Goal: Task Accomplishment & Management: Manage account settings

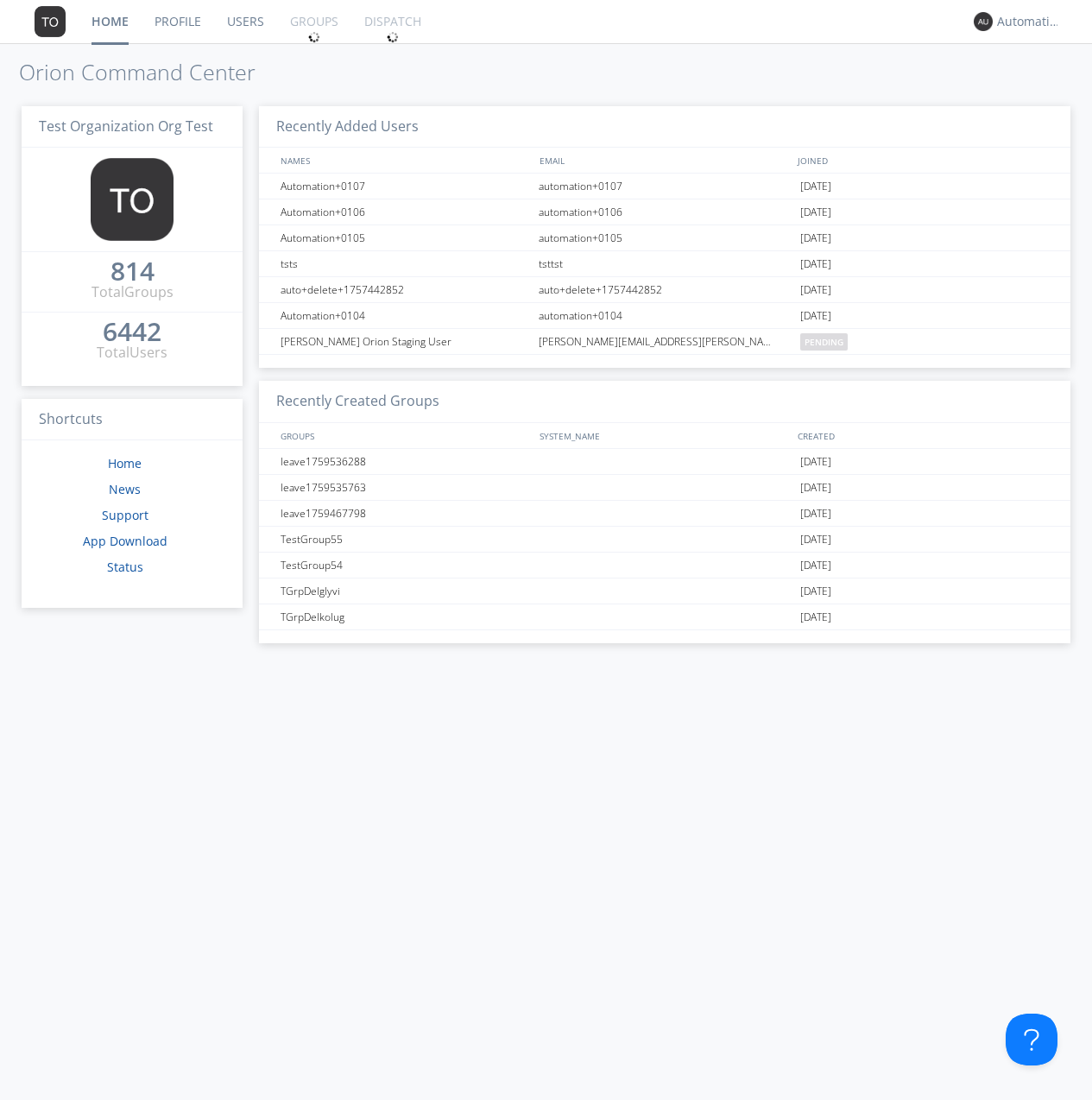
click at [312, 22] on link "Groups" at bounding box center [314, 22] width 74 height 43
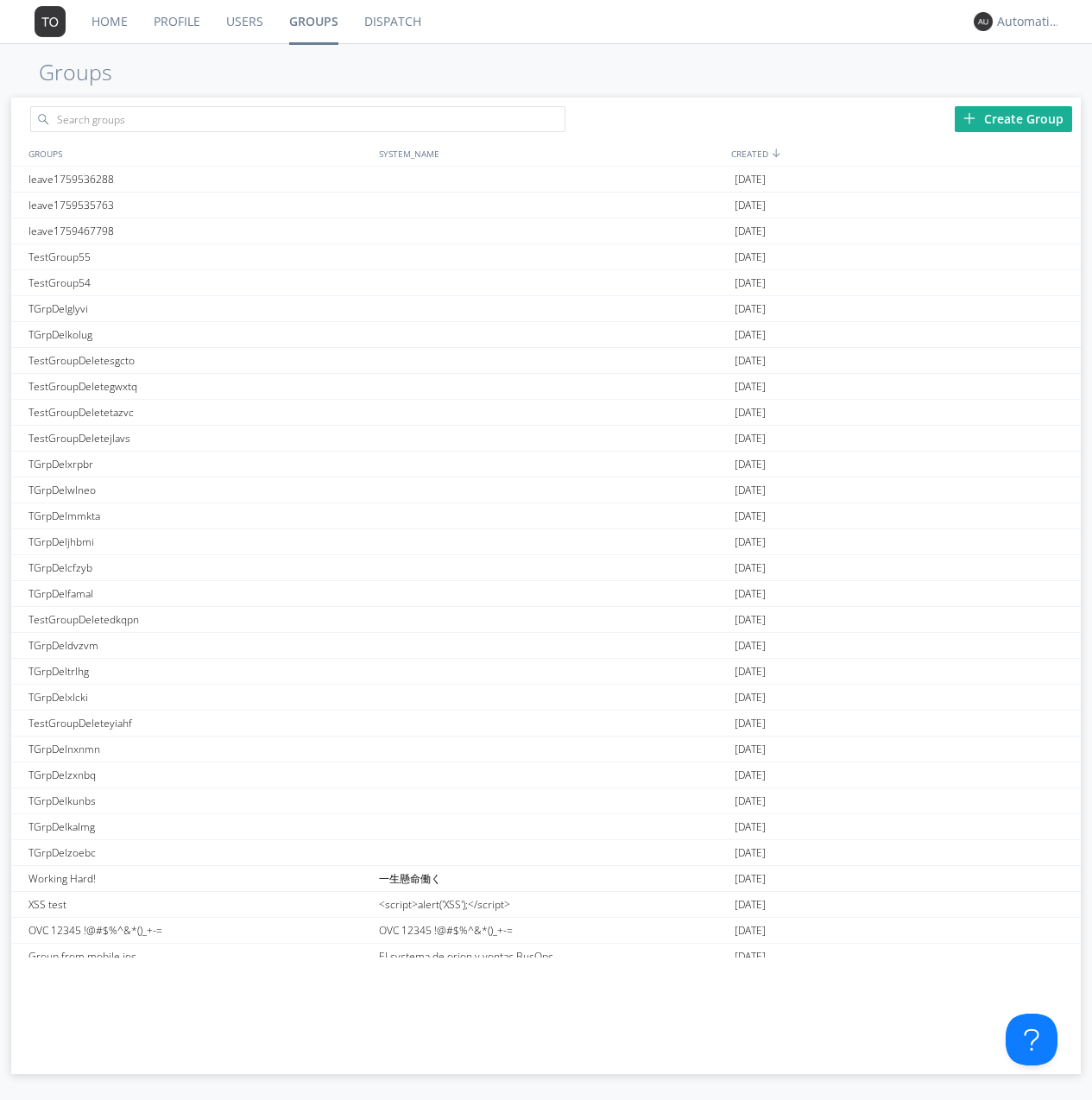
click at [1014, 118] on div "Create Group" at bounding box center [1014, 119] width 117 height 26
click at [312, 22] on link "Groups" at bounding box center [313, 22] width 75 height 43
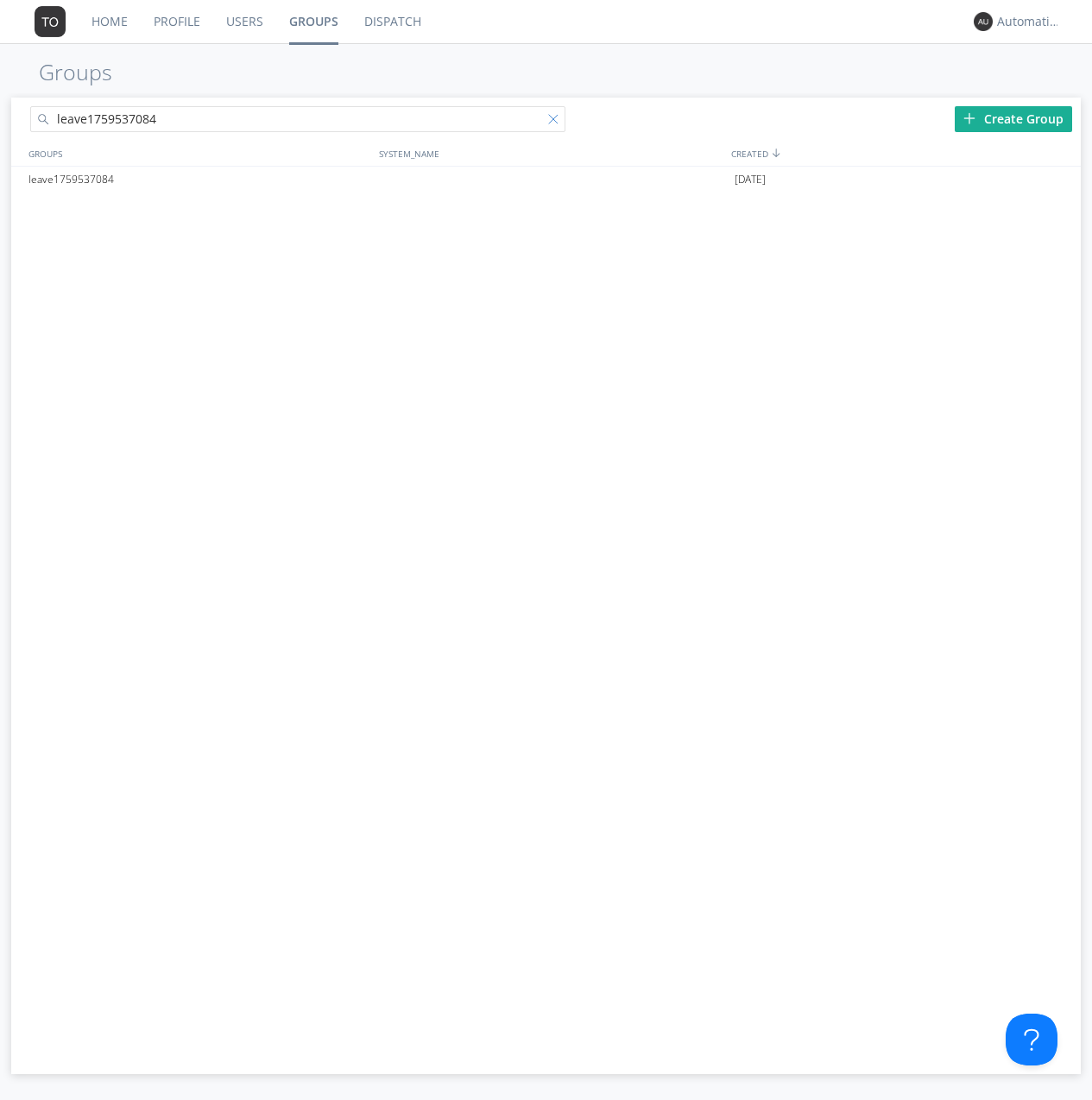
type input "leave1759537084"
click at [556, 122] on div at bounding box center [556, 122] width 17 height 17
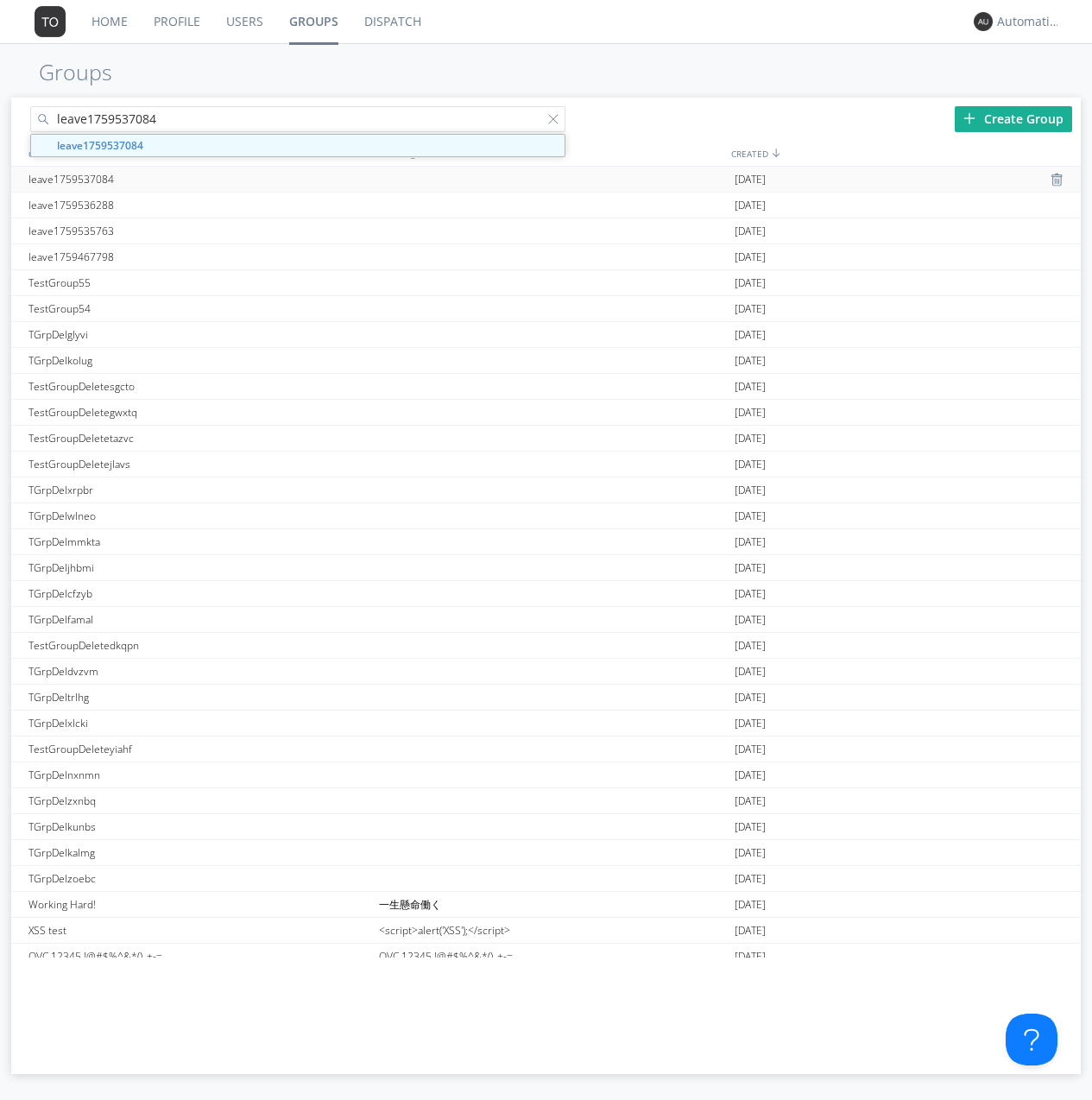
type input "leave1759537084"
click at [199, 179] on div "leave1759537084" at bounding box center [199, 179] width 350 height 25
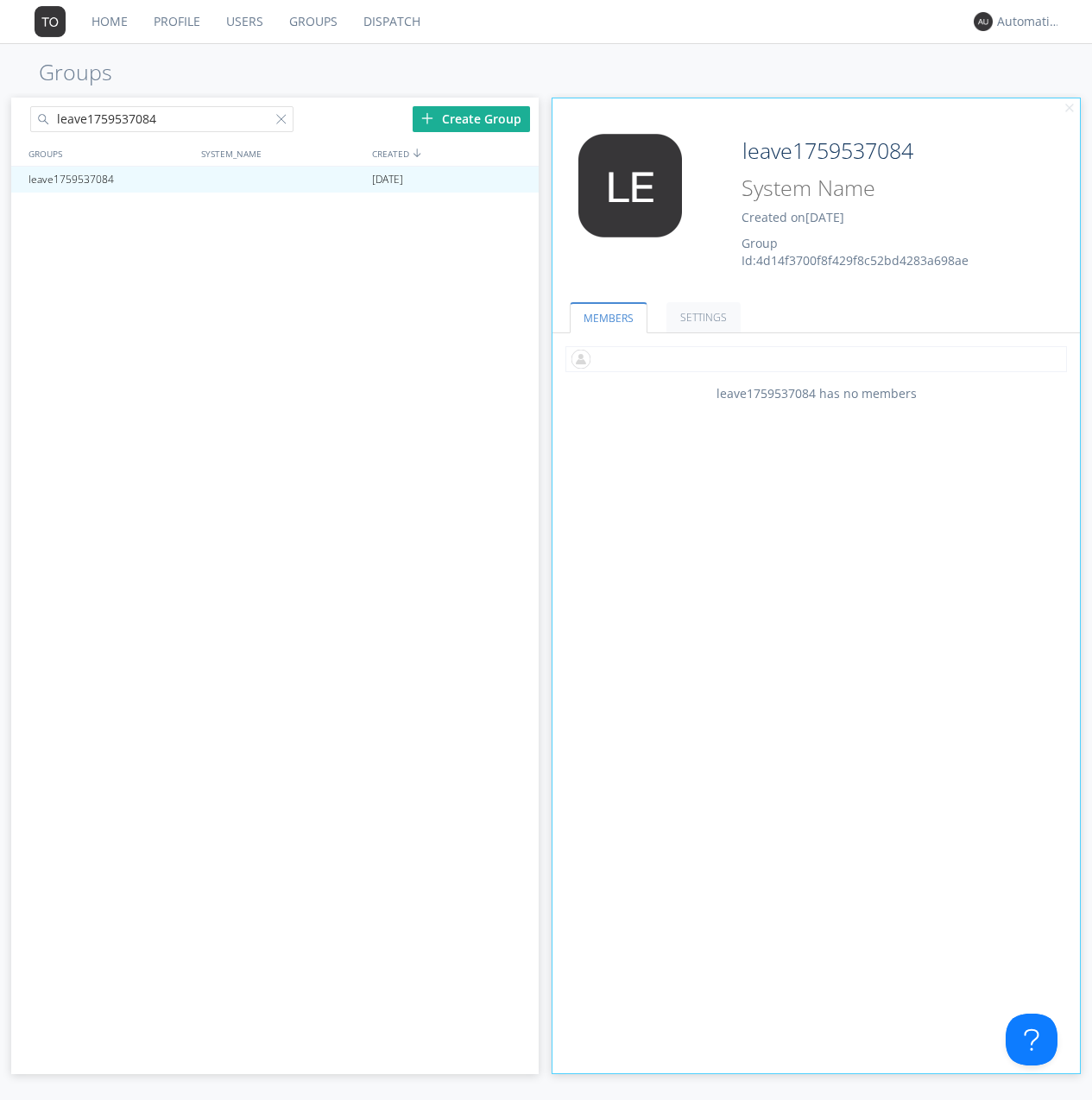
click at [816, 358] on input "text" at bounding box center [816, 359] width 501 height 26
type input "automation+0102"
click at [813, 358] on input "text" at bounding box center [816, 359] width 501 height 26
type input "automation+0103"
click at [813, 358] on input "text" at bounding box center [816, 359] width 501 height 26
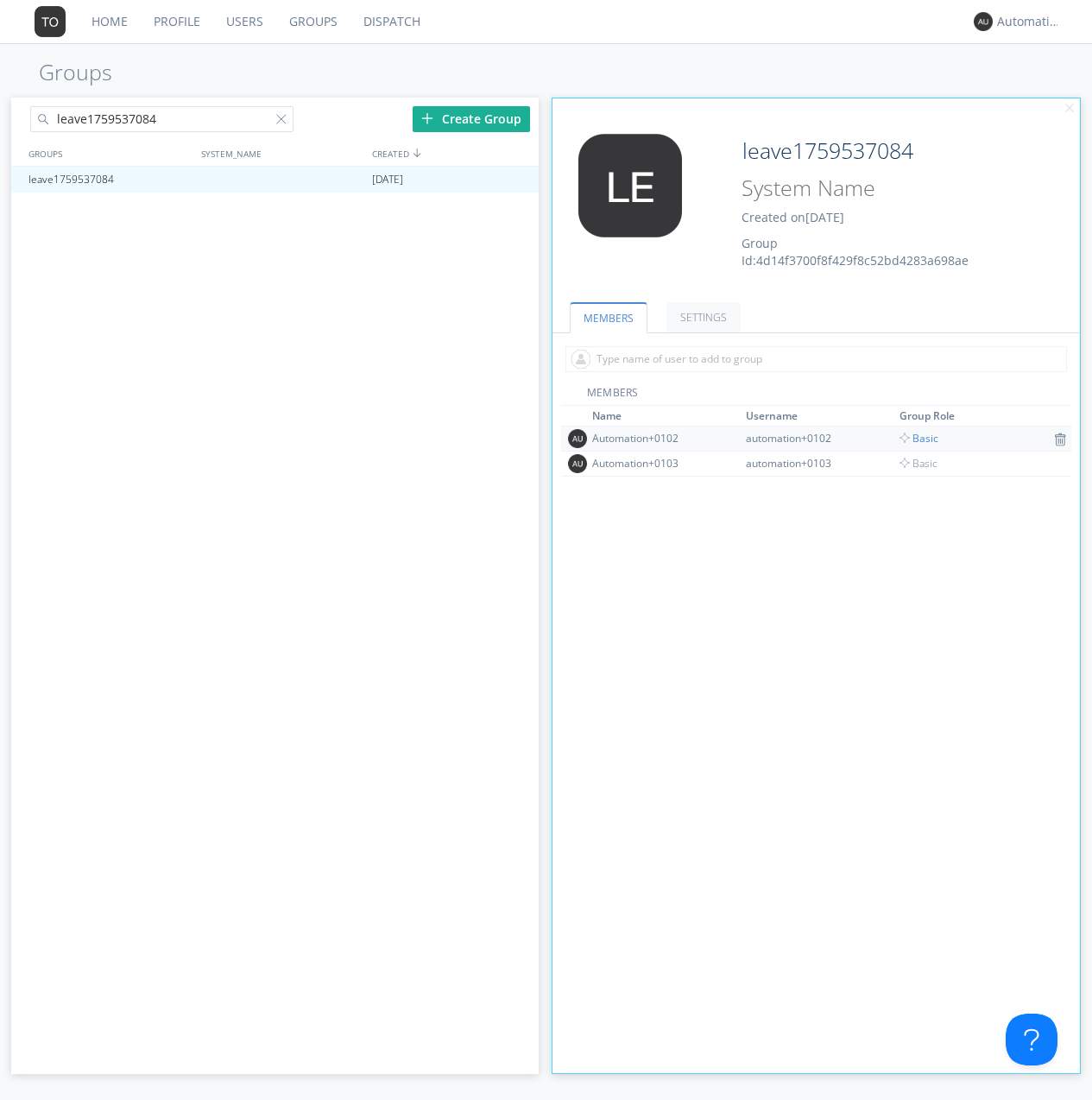
click at [914, 437] on span "Basic" at bounding box center [918, 438] width 39 height 14
click at [517, 179] on div at bounding box center [517, 179] width 17 height 14
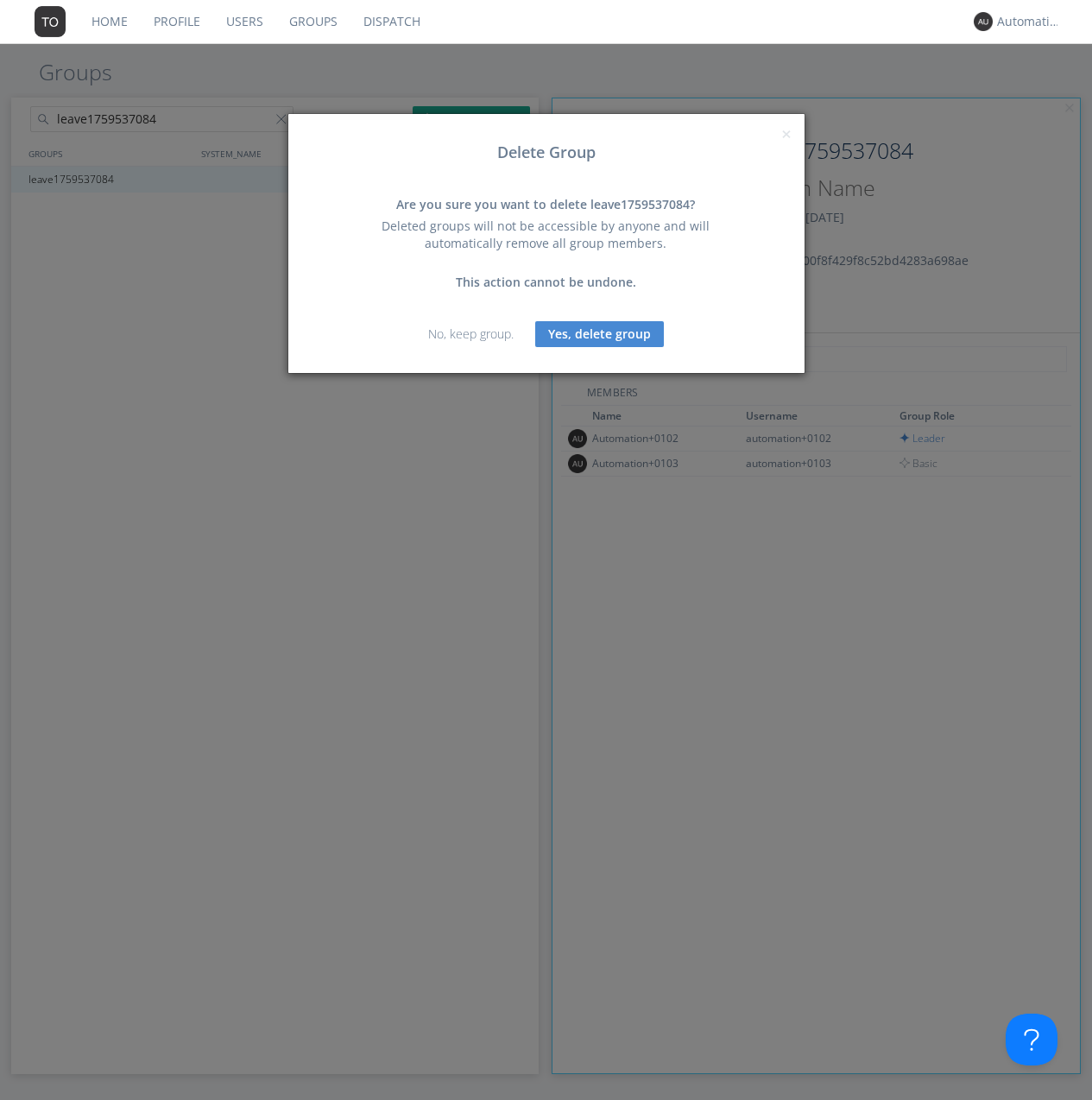
click at [600, 333] on button "Yes, delete group" at bounding box center [600, 334] width 129 height 26
